Goal: Task Accomplishment & Management: Manage account settings

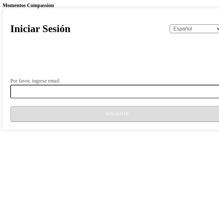
select select "es"
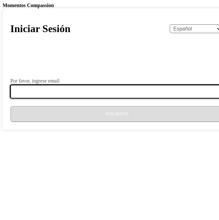
click at [112, 98] on input "Por favor, ingrese email" at bounding box center [120, 91] width 221 height 13
type input "[PERSON_NAME][EMAIL_ADDRESS][DOMAIN_NAME]"
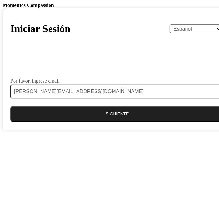
click at [94, 122] on button "Siguiente" at bounding box center [116, 114] width 213 height 16
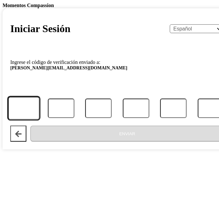
click at [39, 120] on input "Código" at bounding box center [23, 108] width 31 height 23
paste input "485873"
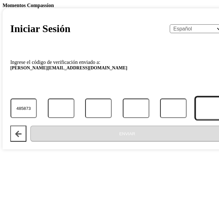
type input "4"
type input "8"
type input "5"
type input "8"
type input "7"
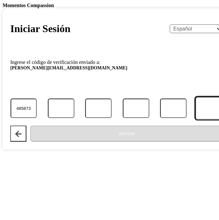
type input "3"
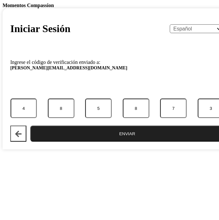
click at [113, 142] on button "Enviar" at bounding box center [127, 134] width 194 height 16
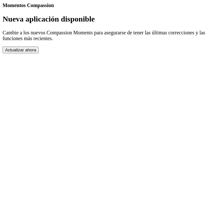
click at [39, 53] on button "Actualizar ahora" at bounding box center [21, 50] width 36 height 7
